Goal: Task Accomplishment & Management: Use online tool/utility

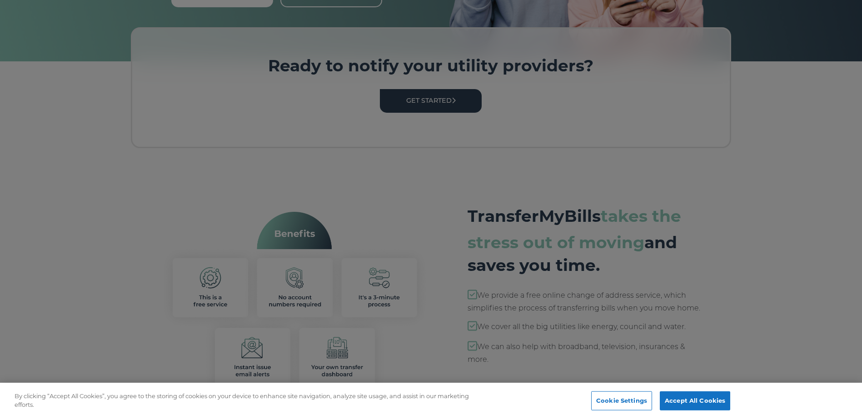
scroll to position [0, 7]
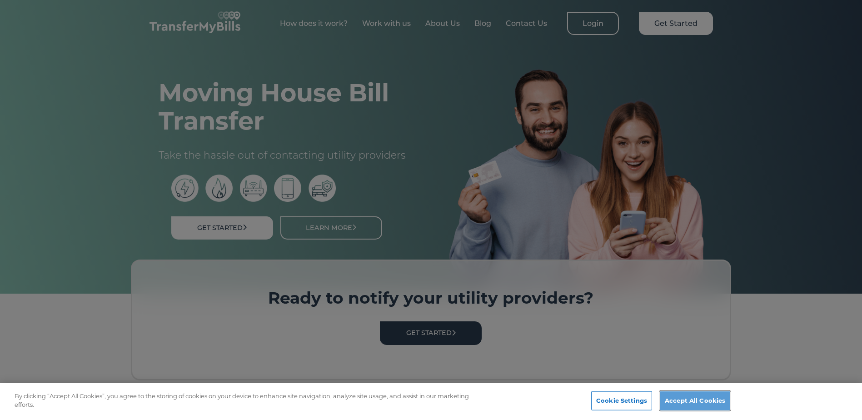
click at [687, 400] on button "Accept All Cookies" at bounding box center [695, 400] width 70 height 19
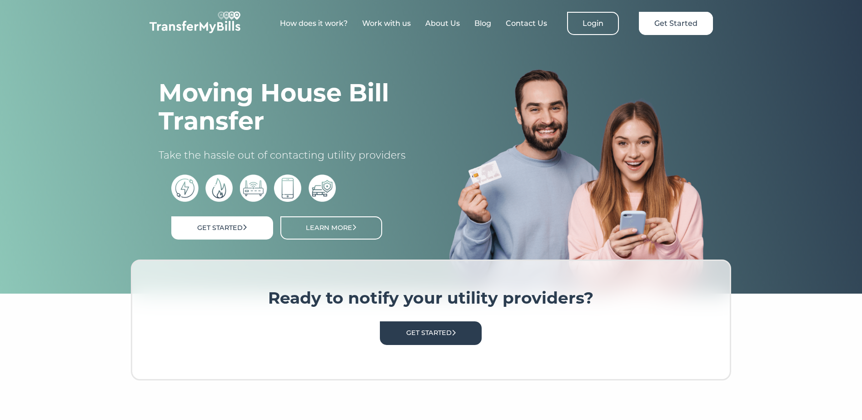
scroll to position [0, 0]
drag, startPoint x: 428, startPoint y: 99, endPoint x: 477, endPoint y: 128, distance: 57.3
click at [428, 321] on link "Get Started" at bounding box center [431, 332] width 102 height 23
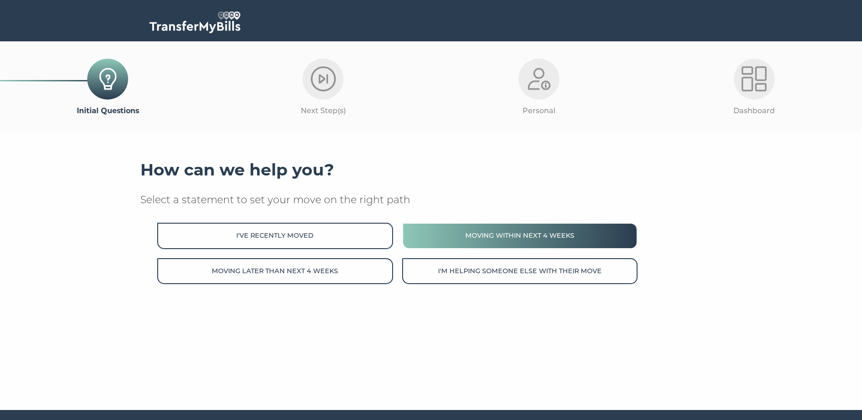
click at [507, 238] on button "Moving within next 4 weeks" at bounding box center [519, 236] width 235 height 26
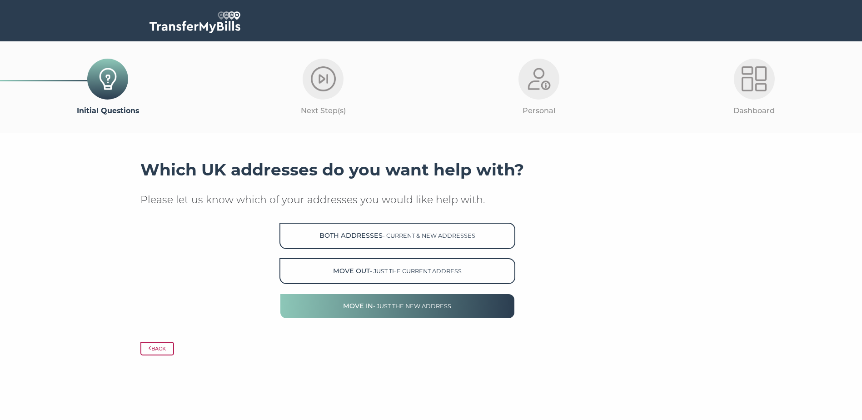
click at [394, 304] on button "Move in - just the new address" at bounding box center [396, 306] width 235 height 26
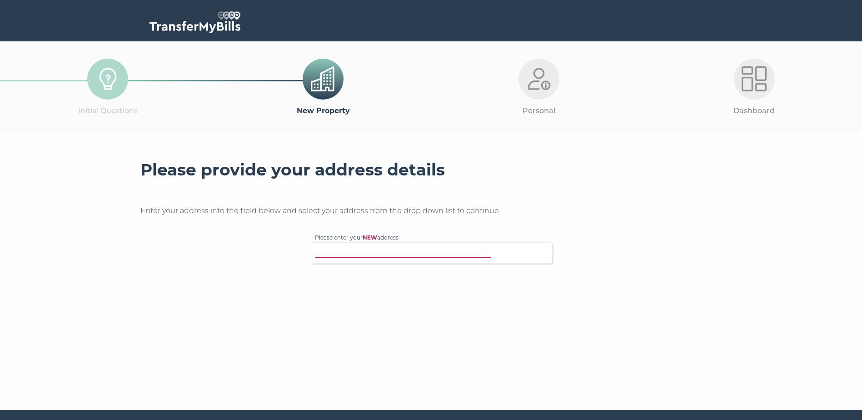
click at [361, 256] on input "Please enter your NEW address" at bounding box center [412, 251] width 195 height 9
drag, startPoint x: 399, startPoint y: 250, endPoint x: 359, endPoint y: 252, distance: 40.1
click at [359, 252] on input "55 longcross, bs40 9yh" at bounding box center [412, 251] width 195 height 9
type input "55 long cross"
click at [427, 278] on p "55 Long Cross, Felton, Bristol, BS40 9YH" at bounding box center [436, 280] width 224 height 10
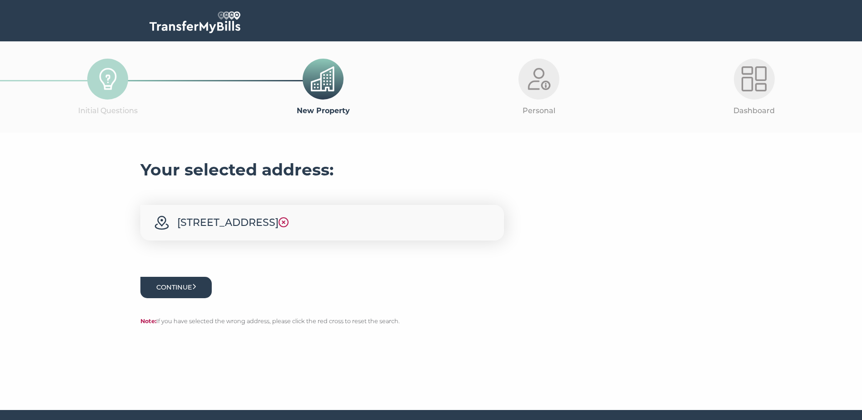
click at [195, 289] on button "Continue" at bounding box center [176, 287] width 72 height 21
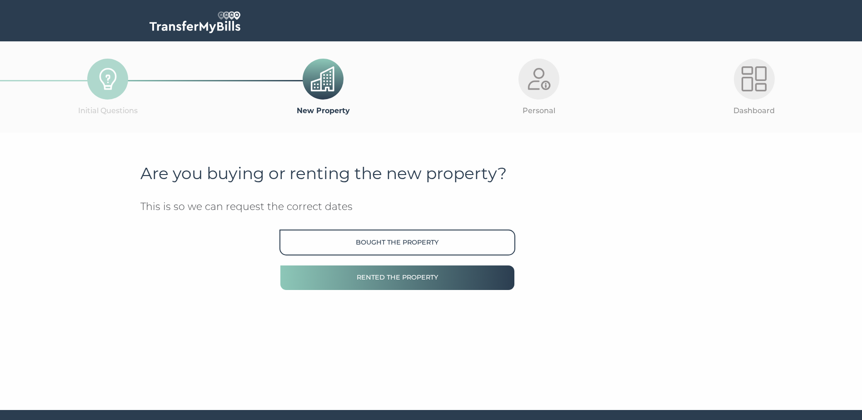
click at [390, 285] on button "Rented the property" at bounding box center [396, 277] width 235 height 26
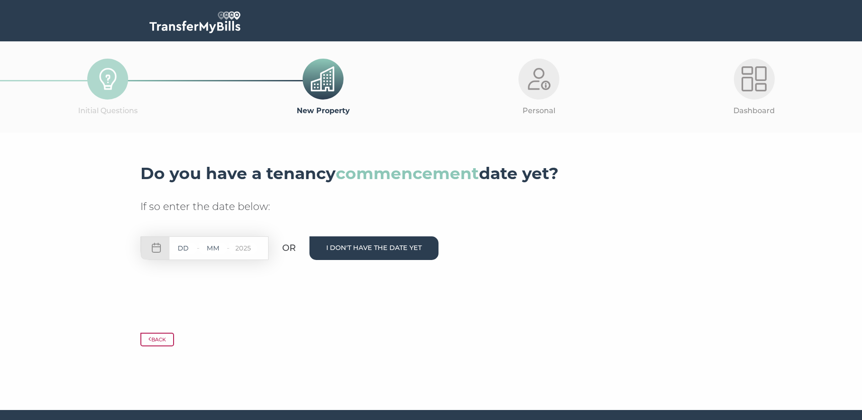
click at [364, 254] on button "I don't have the date yet" at bounding box center [373, 247] width 129 height 23
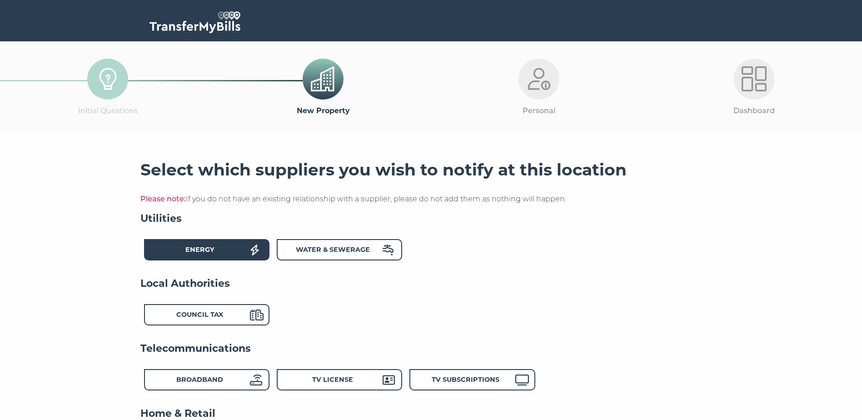
click at [207, 252] on strong "Energy" at bounding box center [199, 249] width 29 height 8
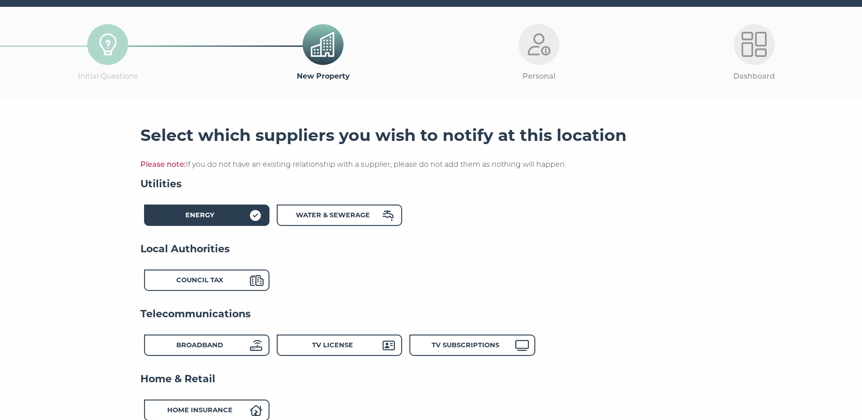
scroll to position [91, 0]
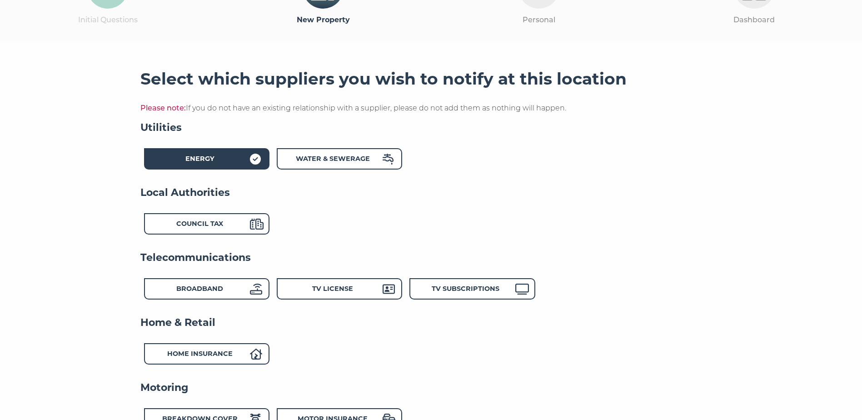
click at [195, 286] on strong "Broadband" at bounding box center [199, 288] width 47 height 8
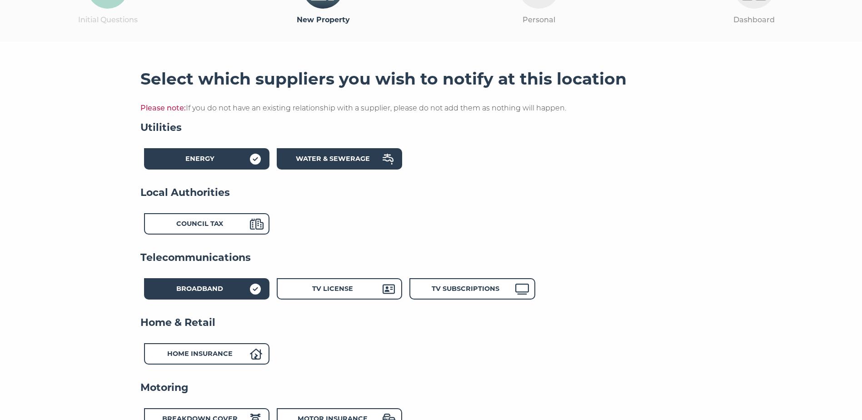
click at [357, 160] on strong "Water & Sewerage" at bounding box center [333, 159] width 74 height 8
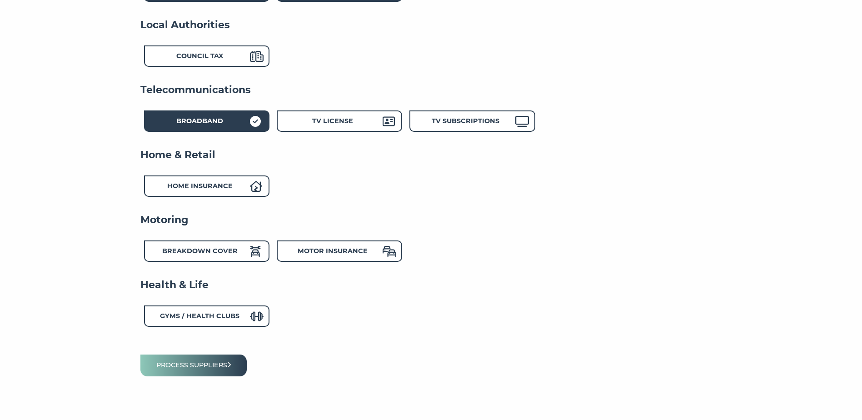
scroll to position [307, 0]
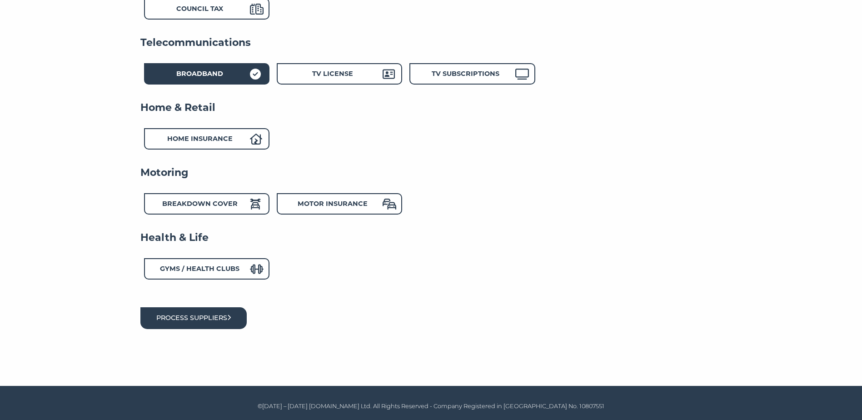
click at [227, 321] on button "Process suppliers" at bounding box center [193, 317] width 107 height 21
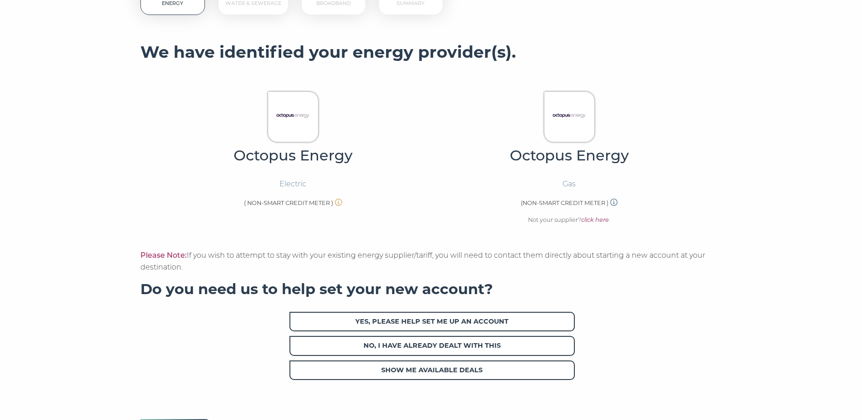
scroll to position [182, 0]
